Goal: Task Accomplishment & Management: Complete application form

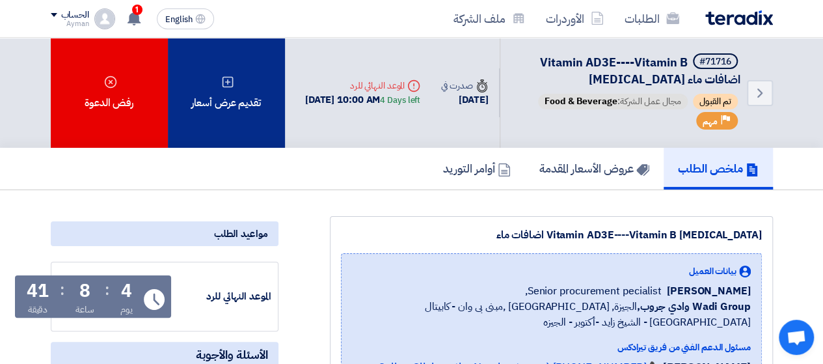
click at [251, 90] on div "تقديم عرض أسعار" at bounding box center [226, 93] width 117 height 110
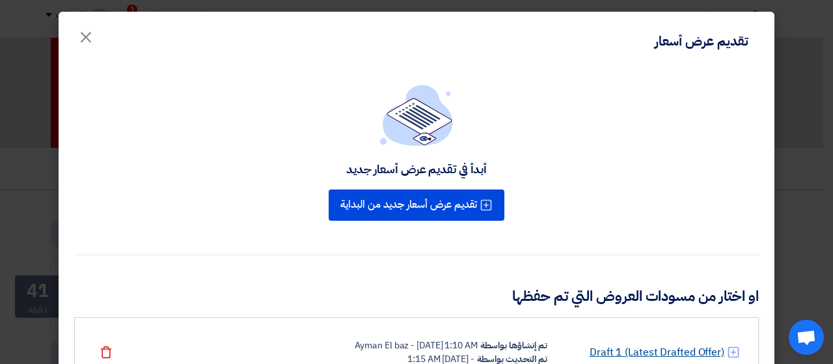
click at [639, 346] on link "Draft 1 (Latest Drafted Offer)" at bounding box center [657, 352] width 135 height 16
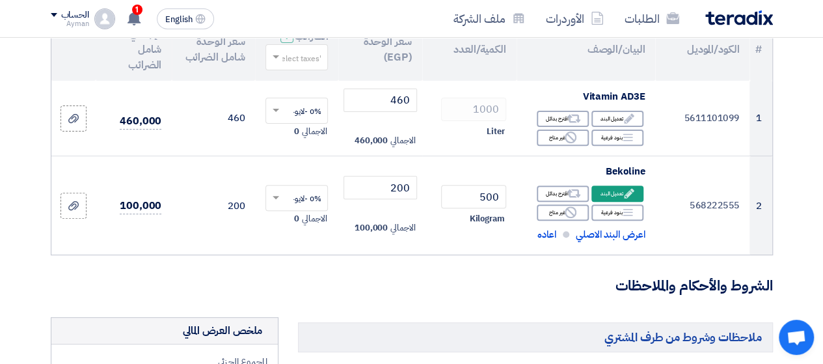
scroll to position [189, 0]
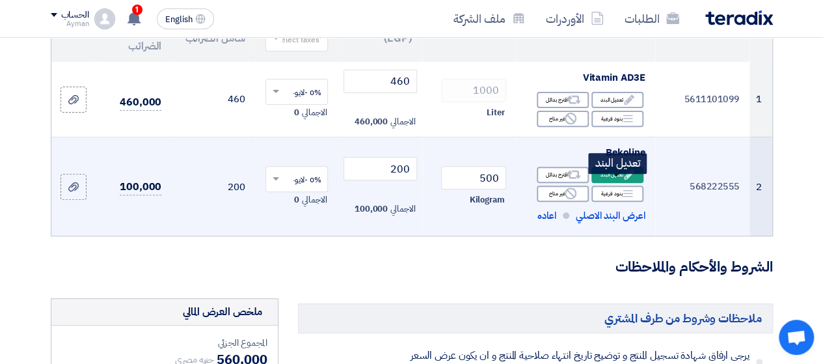
click at [624, 180] on icon "Edit" at bounding box center [630, 175] width 12 height 12
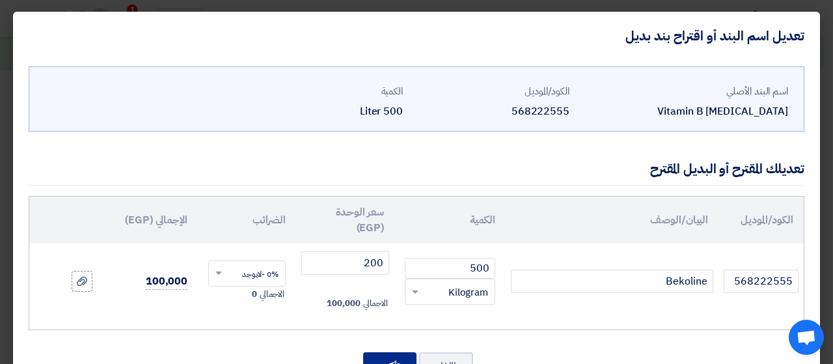
click at [402, 357] on button "تأكيد" at bounding box center [389, 366] width 53 height 29
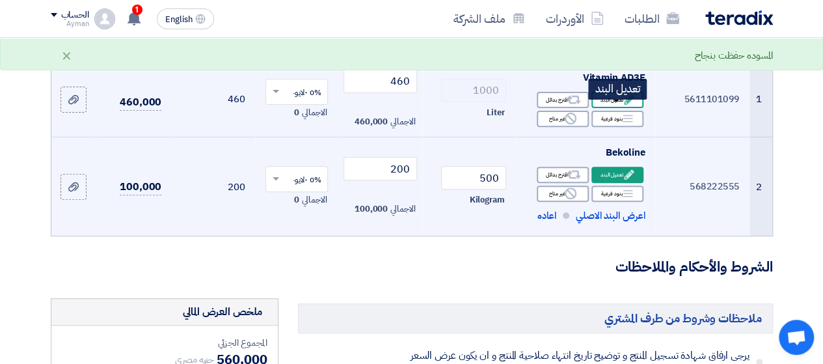
click at [615, 108] on div "Edit تعديل البند" at bounding box center [618, 100] width 52 height 16
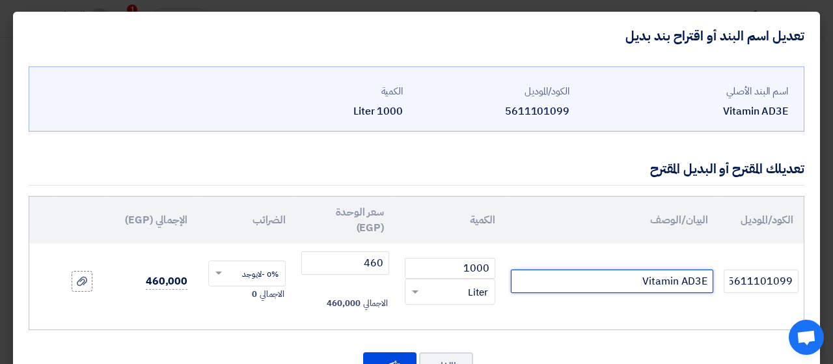
drag, startPoint x: 682, startPoint y: 275, endPoint x: 641, endPoint y: 274, distance: 41.7
click at [641, 274] on input "Vitamin AD3E" at bounding box center [612, 281] width 202 height 23
click at [87, 281] on use at bounding box center [82, 281] width 10 height 9
click at [0, 0] on input "file" at bounding box center [0, 0] width 0 height 0
drag, startPoint x: 650, startPoint y: 275, endPoint x: 715, endPoint y: 279, distance: 64.5
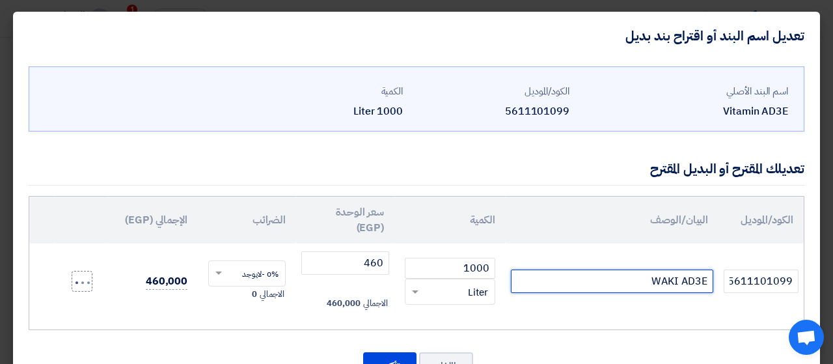
click at [713, 279] on input "WAKI AD3E" at bounding box center [612, 281] width 202 height 23
type input "PALMI VIT"
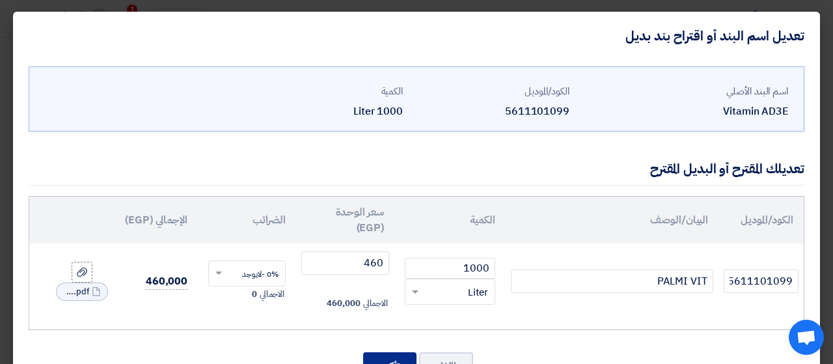
click at [390, 355] on button "تأكيد" at bounding box center [389, 366] width 53 height 29
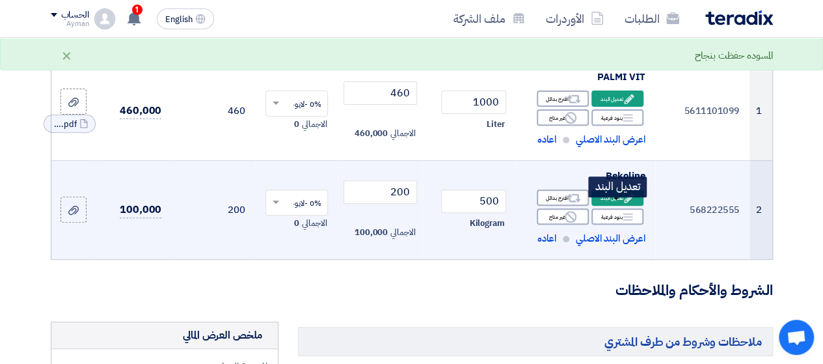
click at [626, 204] on icon "Edit" at bounding box center [630, 198] width 12 height 12
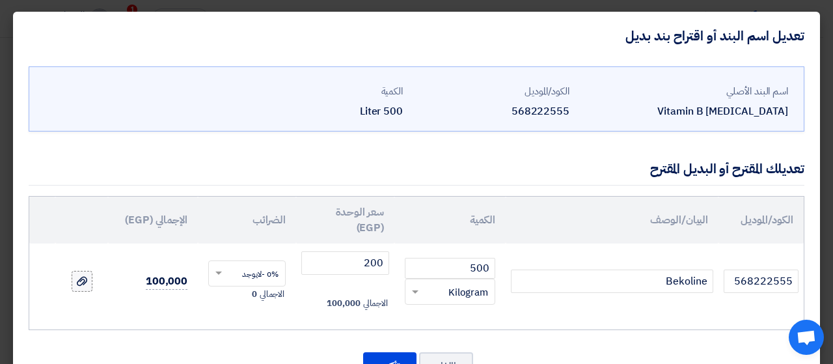
click at [87, 281] on icon at bounding box center [82, 281] width 10 height 10
click at [0, 0] on input "file" at bounding box center [0, 0] width 0 height 0
click at [400, 352] on button "تأكيد" at bounding box center [389, 366] width 53 height 29
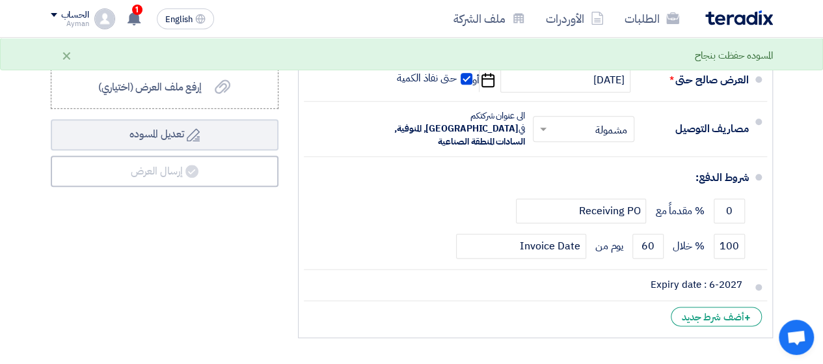
scroll to position [681, 0]
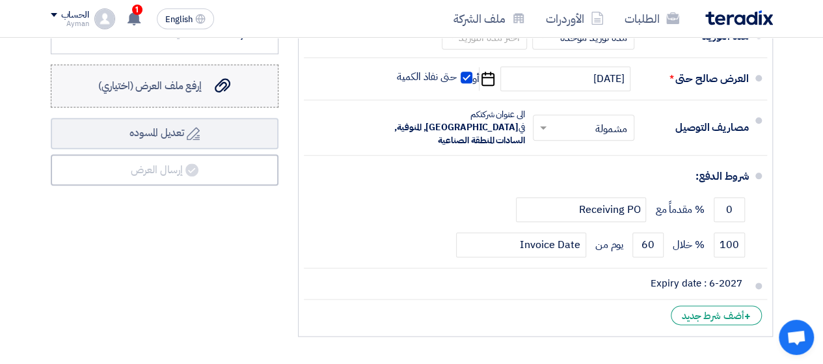
click at [238, 98] on label "إرفع ملف العرض (اختياري) إرفع ملف العرض (اختياري)" at bounding box center [165, 85] width 228 height 43
click at [0, 0] on input "إرفع ملف العرض (اختياري) إرفع ملف العرض (اختياري)" at bounding box center [0, 0] width 0 height 0
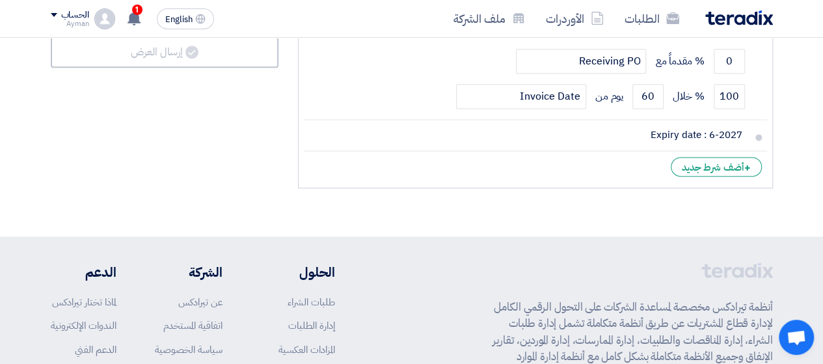
scroll to position [831, 0]
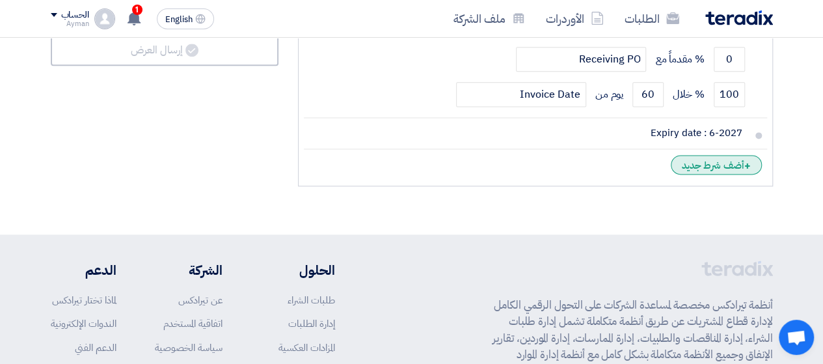
click at [741, 164] on div "+ أضف شرط جديد" at bounding box center [716, 165] width 91 height 20
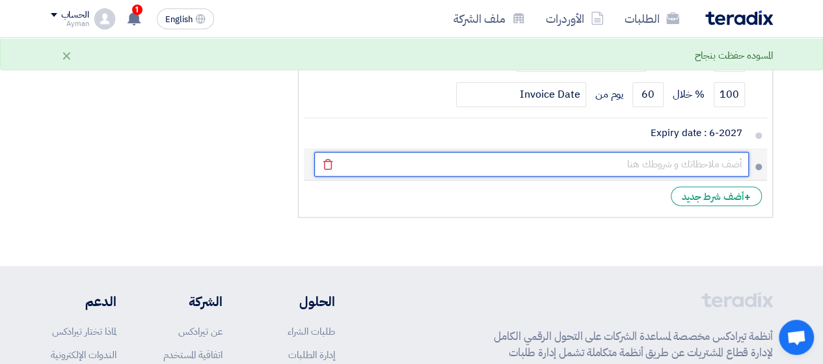
click at [728, 159] on input "text" at bounding box center [531, 164] width 435 height 25
type input "E"
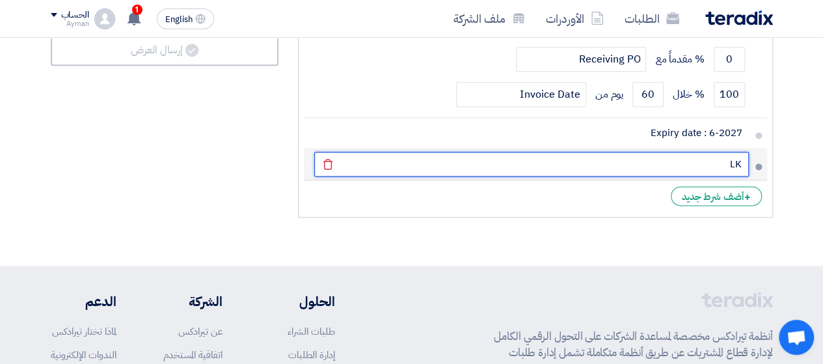
type input "L"
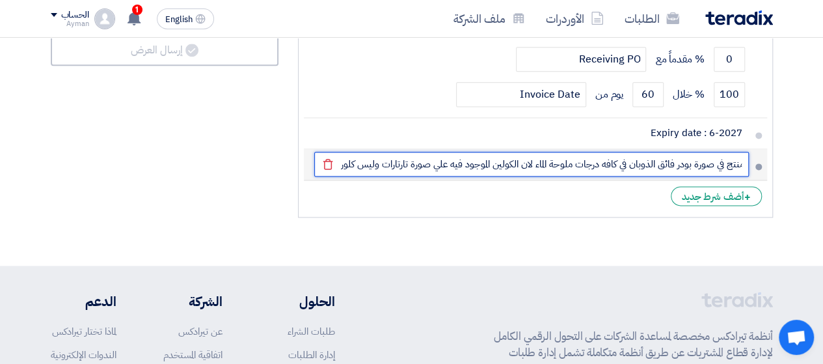
scroll to position [0, -87]
type input "منتج BEKOLINE هو منتج في صورة بودر فائق الذوبان في كافه درجات ملوحة الماء لان ا…"
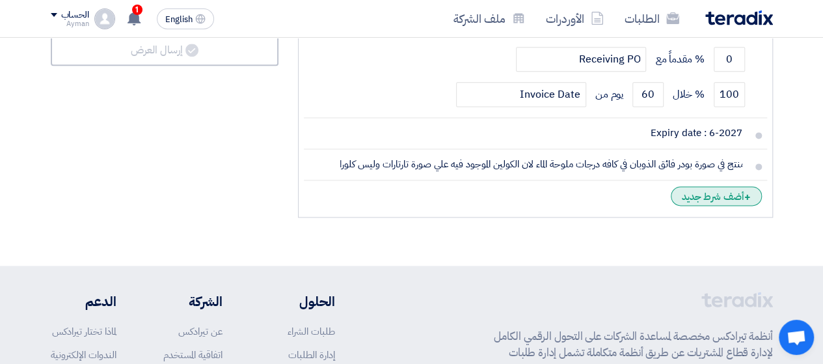
scroll to position [0, 0]
click at [700, 197] on div "+ أضف شرط جديد" at bounding box center [716, 196] width 91 height 20
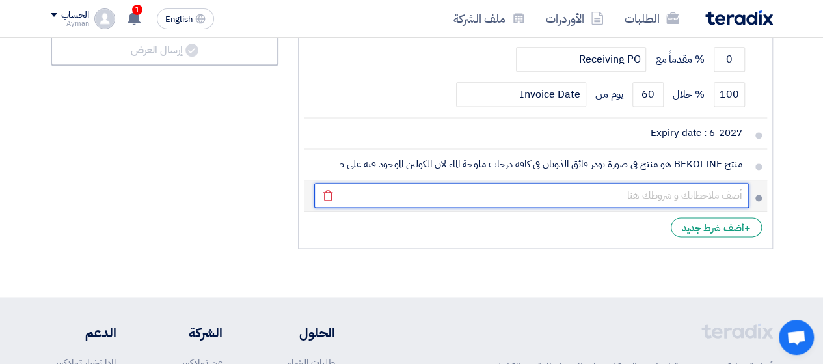
click at [700, 189] on input "text" at bounding box center [531, 195] width 435 height 25
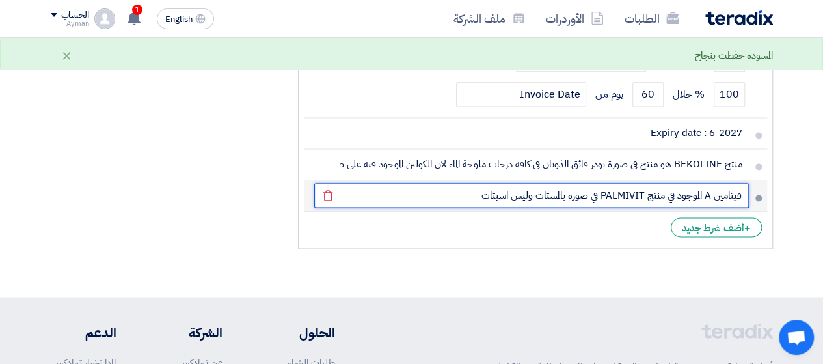
click at [555, 189] on input "فيتامين A الموجود في منتج PALMIVIT في صورة بالمستات وليس اسيتات" at bounding box center [531, 195] width 435 height 25
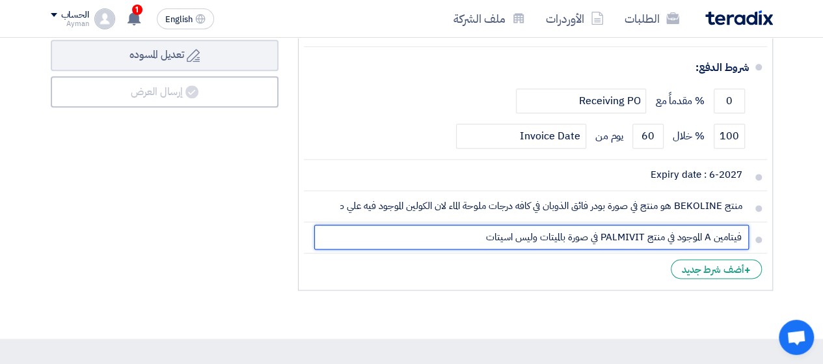
scroll to position [788, 0]
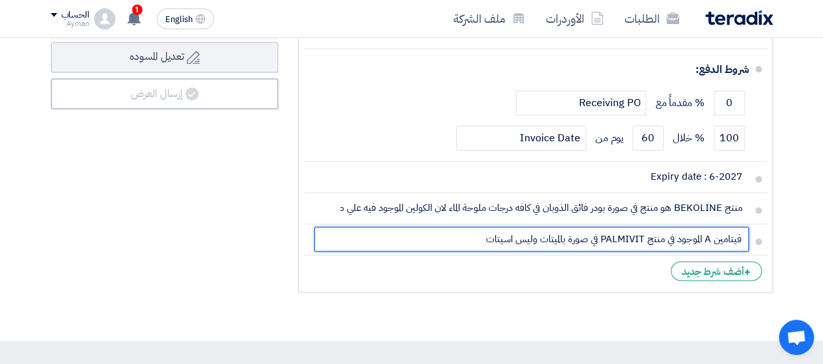
type input "فيتامين A الموجود في منتج PALMIVIT في صورة بالميتات وليس اسيتات"
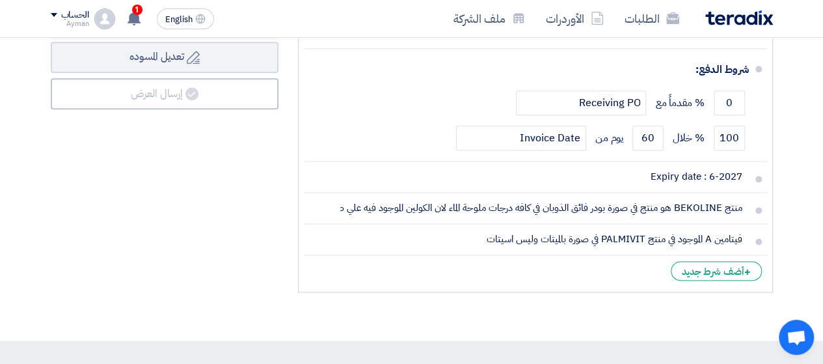
click at [255, 149] on div "ملخص العرض المالي المجموع الجزئي جنيه مصري 560,000 تكلفه التوصيل" at bounding box center [164, 10] width 247 height 575
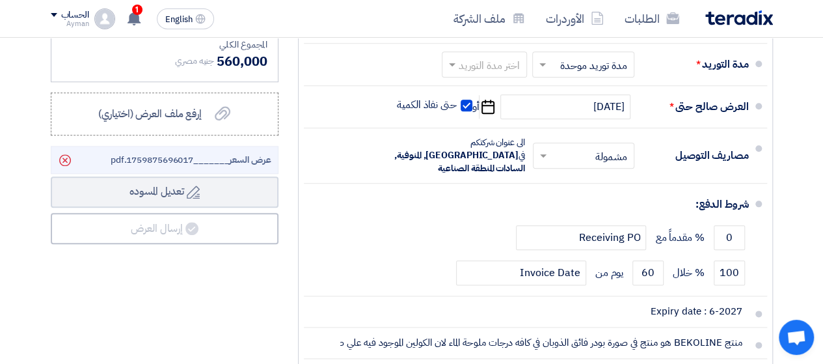
scroll to position [622, 0]
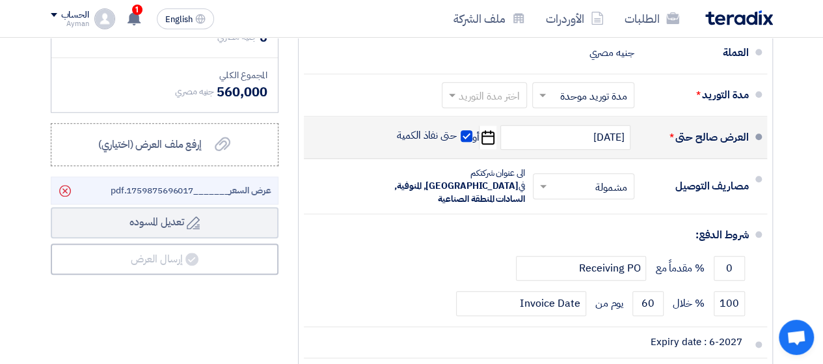
click at [469, 139] on span at bounding box center [467, 136] width 12 height 12
click at [457, 139] on input "حتى نفاذ الكمية" at bounding box center [425, 141] width 62 height 25
checkbox input "false"
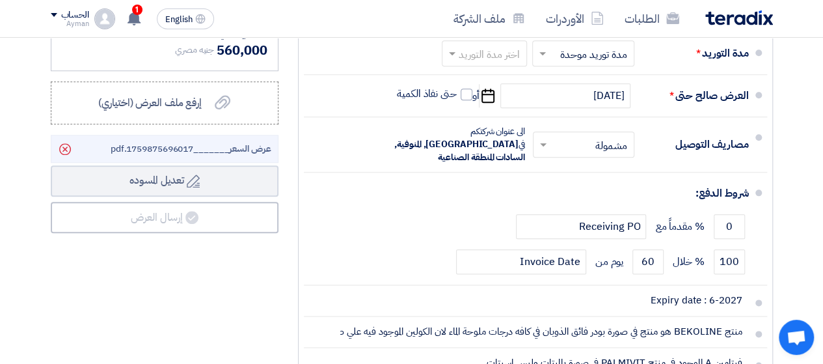
scroll to position [693, 0]
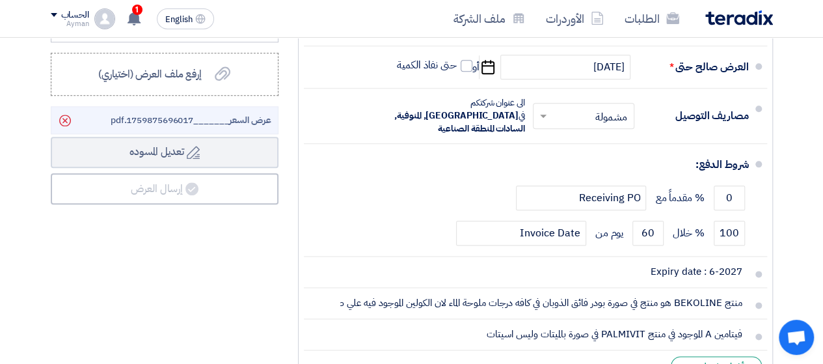
click at [193, 226] on div "ملخص العرض المالي المجموع الجزئي جنيه مصري 560,000 تكلفه التوصيل" at bounding box center [164, 105] width 247 height 575
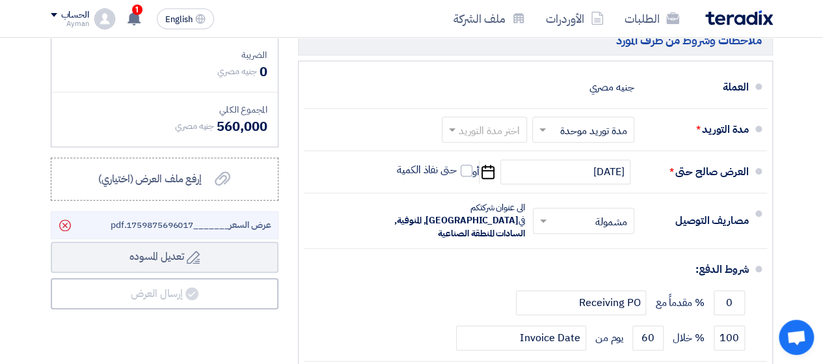
scroll to position [590, 0]
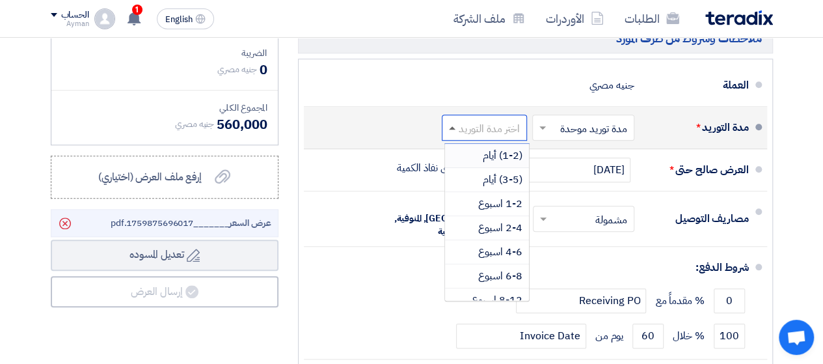
click at [451, 130] on span at bounding box center [452, 127] width 7 height 3
click at [497, 207] on span "1-2 اسبوع" at bounding box center [500, 204] width 44 height 16
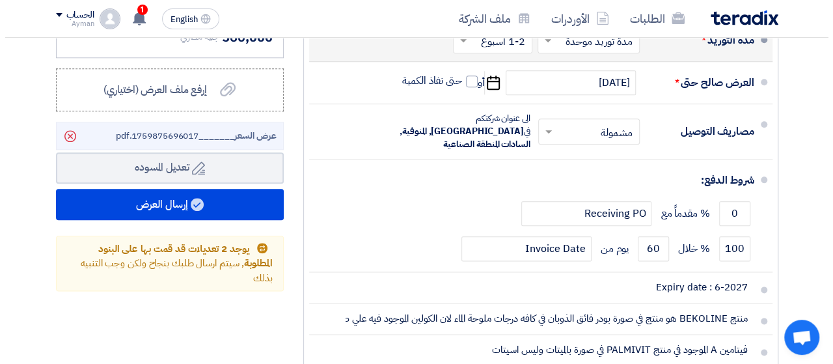
scroll to position [681, 0]
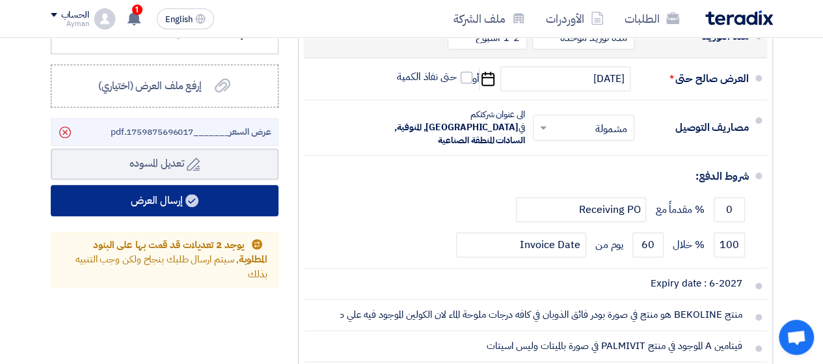
click at [222, 211] on button "إرسال العرض" at bounding box center [165, 200] width 228 height 31
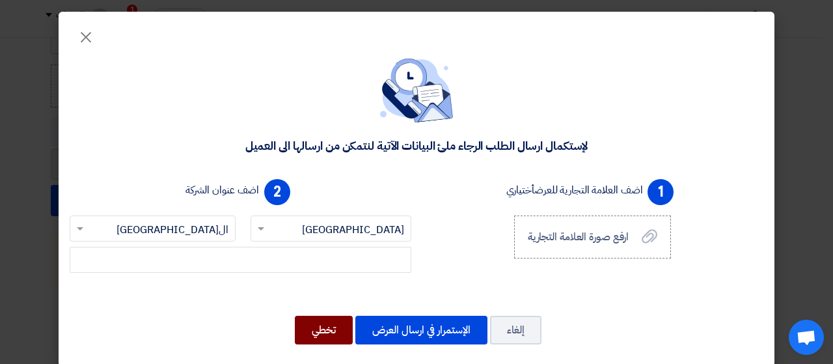
click at [342, 322] on button "تخطي" at bounding box center [324, 330] width 58 height 29
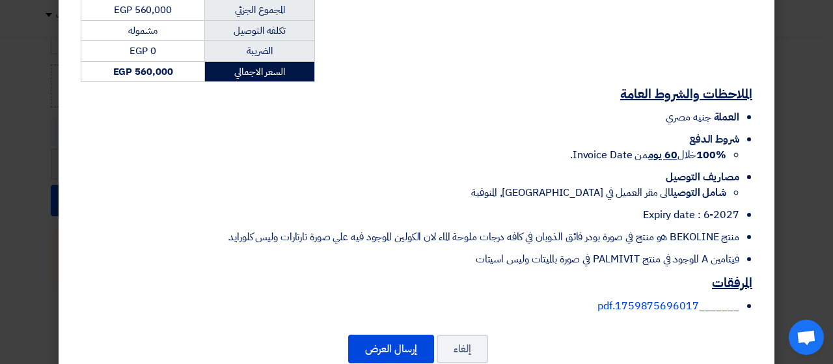
scroll to position [360, 0]
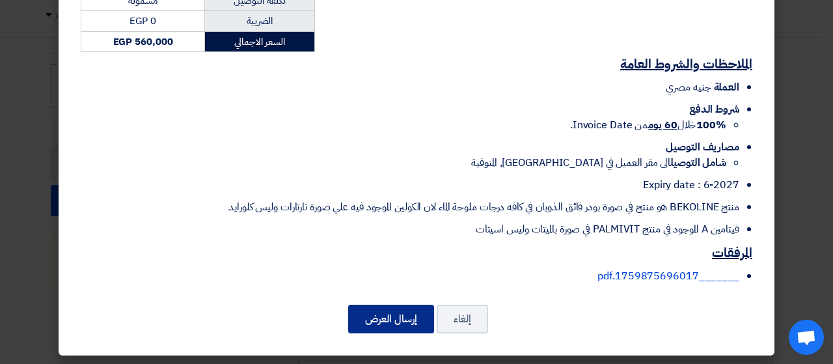
click at [385, 316] on button "إرسال العرض" at bounding box center [391, 319] width 86 height 29
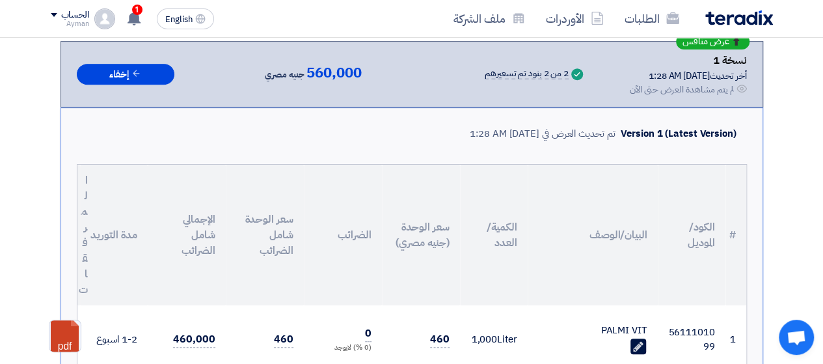
scroll to position [1137, 0]
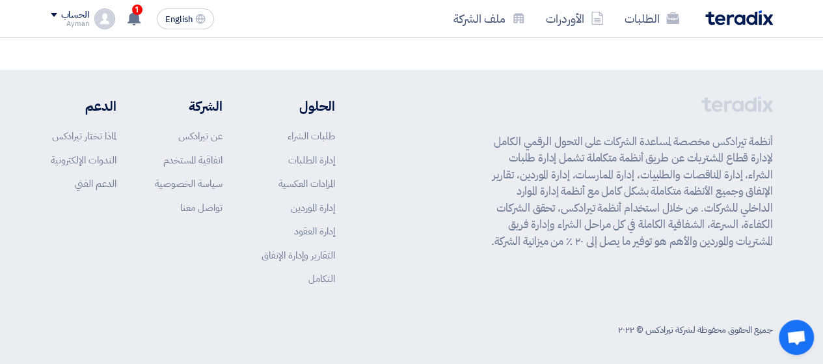
click at [447, 270] on div "أنظمة تيرادكس مخصصة لمساعدة الشركات على التحول الرقمي الكامل لإدارة قطاع المشتر…" at bounding box center [412, 201] width 723 height 210
